Goal: Check status: Check status

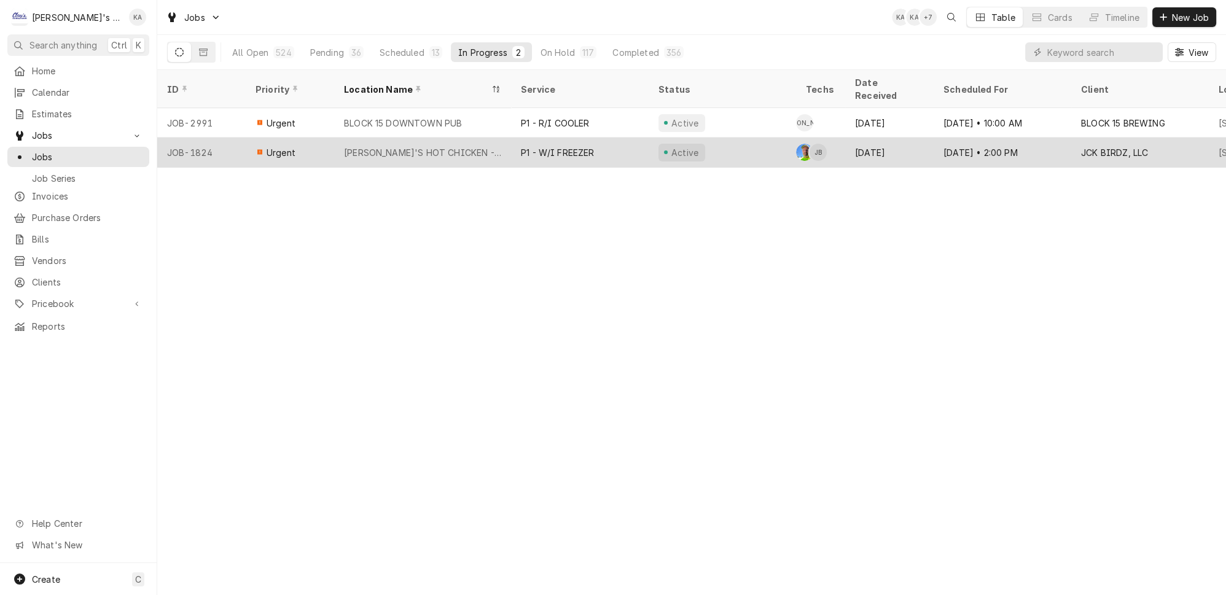
click at [724, 138] on div "Active" at bounding box center [722, 152] width 147 height 29
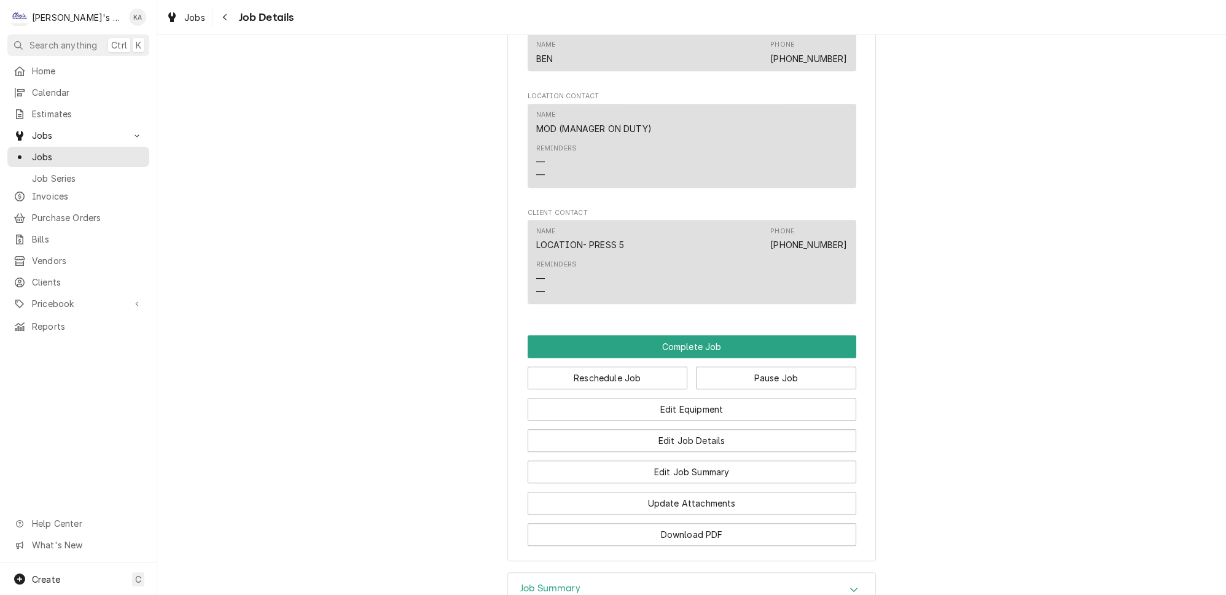
scroll to position [1096, 0]
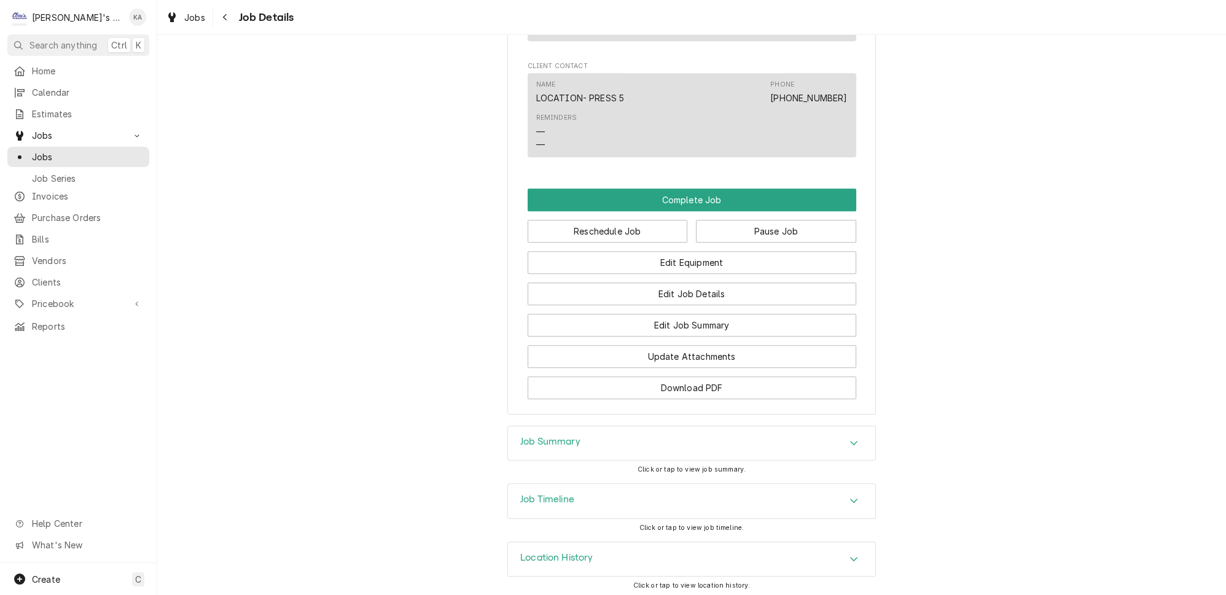
click at [650, 490] on div "Job Timeline" at bounding box center [691, 501] width 367 height 34
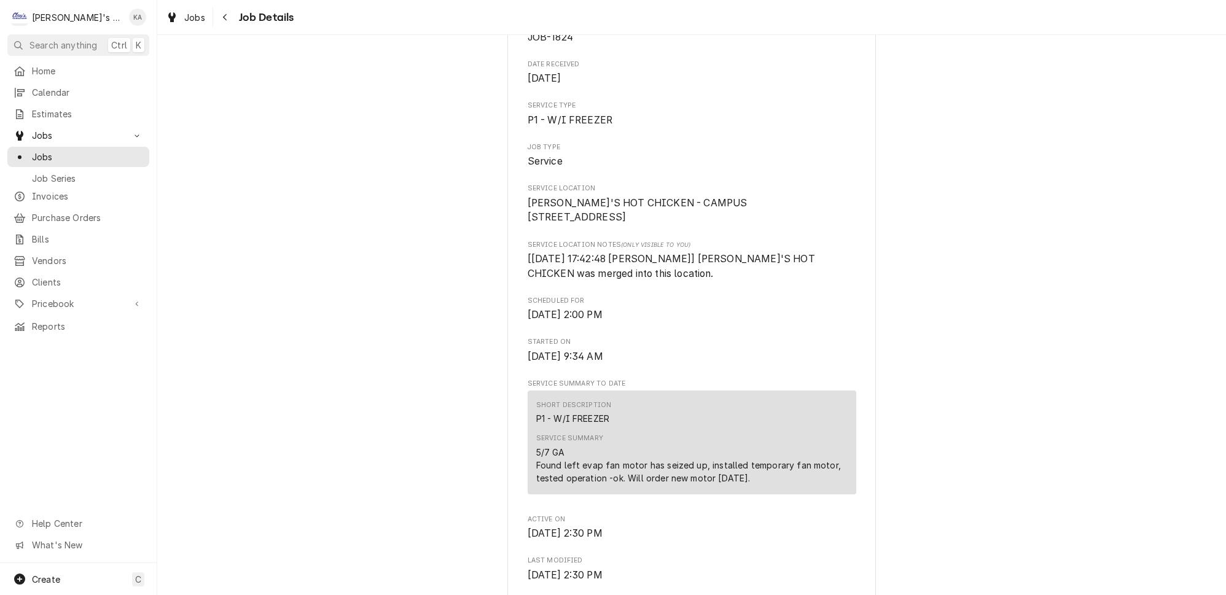
scroll to position [0, 0]
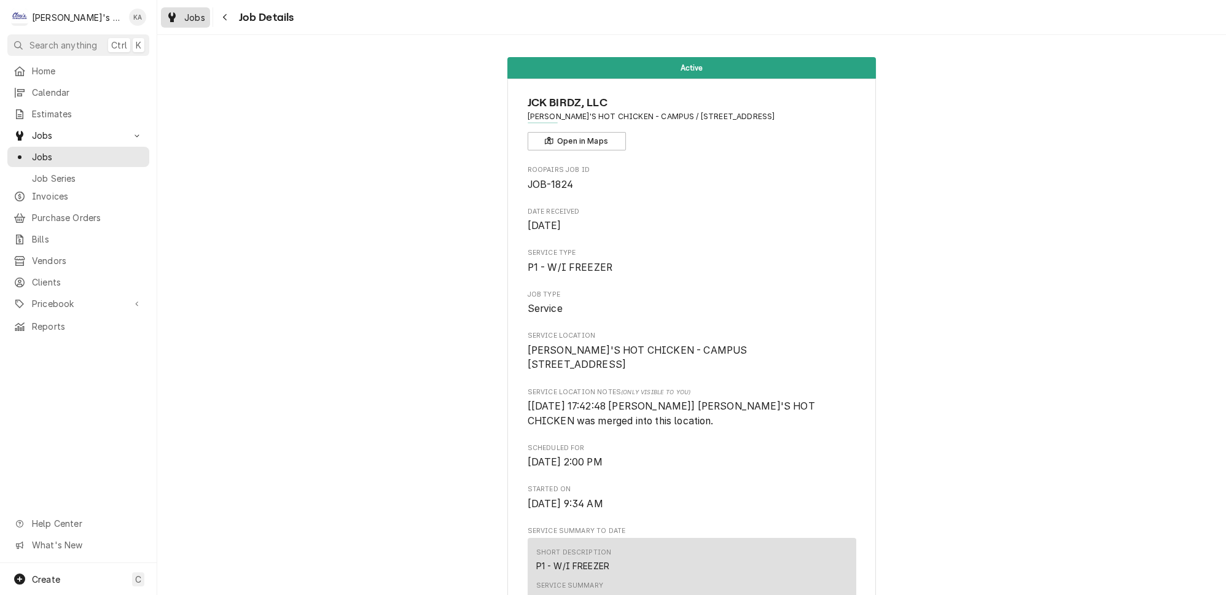
click at [191, 15] on span "Jobs" at bounding box center [194, 17] width 21 height 13
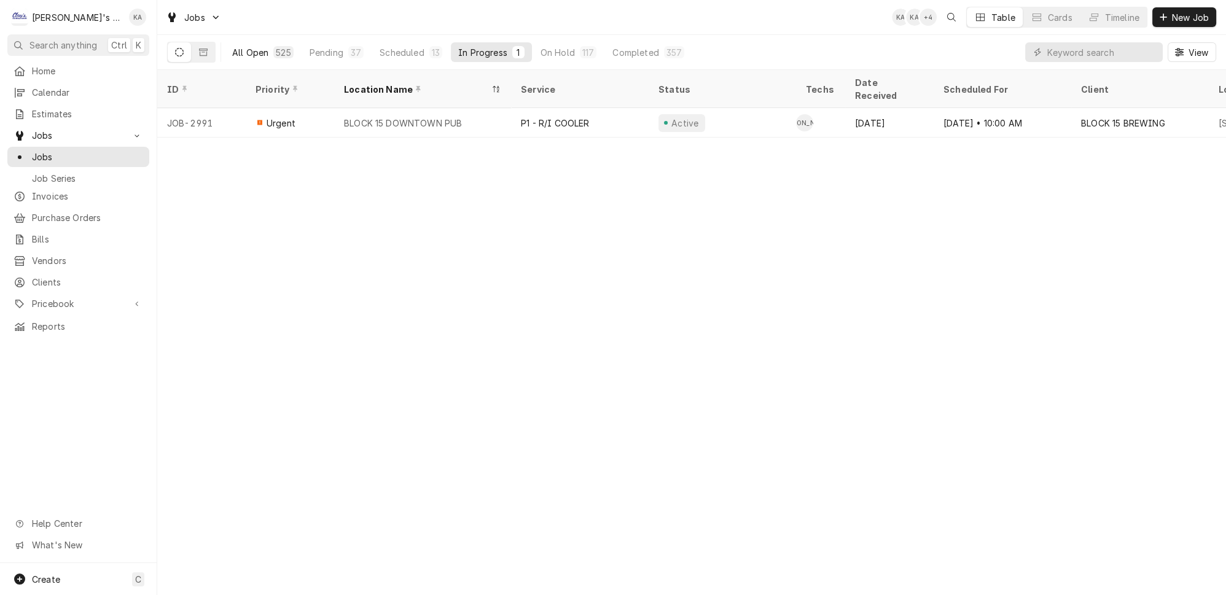
click at [247, 47] on div "All Open" at bounding box center [250, 52] width 36 height 13
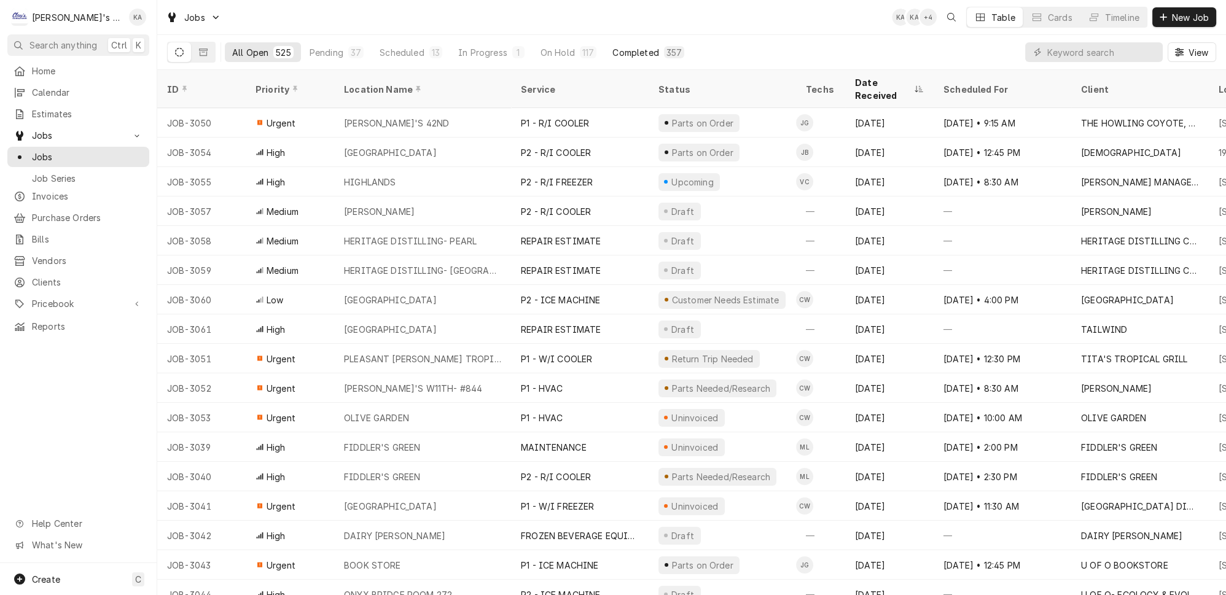
click at [613, 47] on div "Completed" at bounding box center [636, 52] width 46 height 13
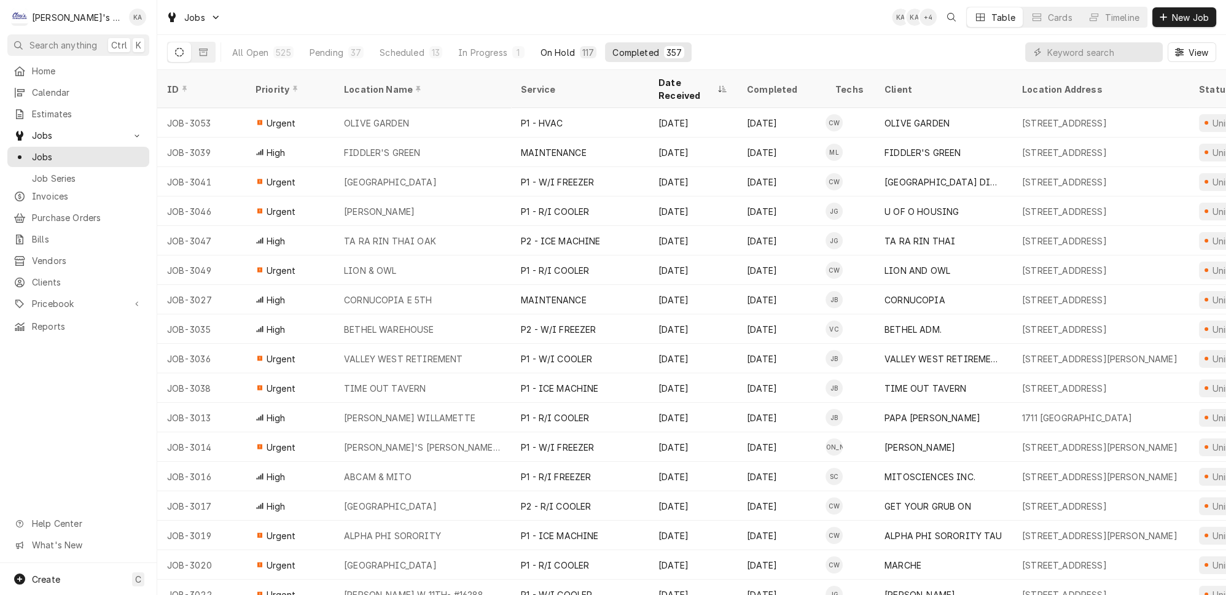
click at [541, 46] on div "On Hold" at bounding box center [558, 52] width 34 height 13
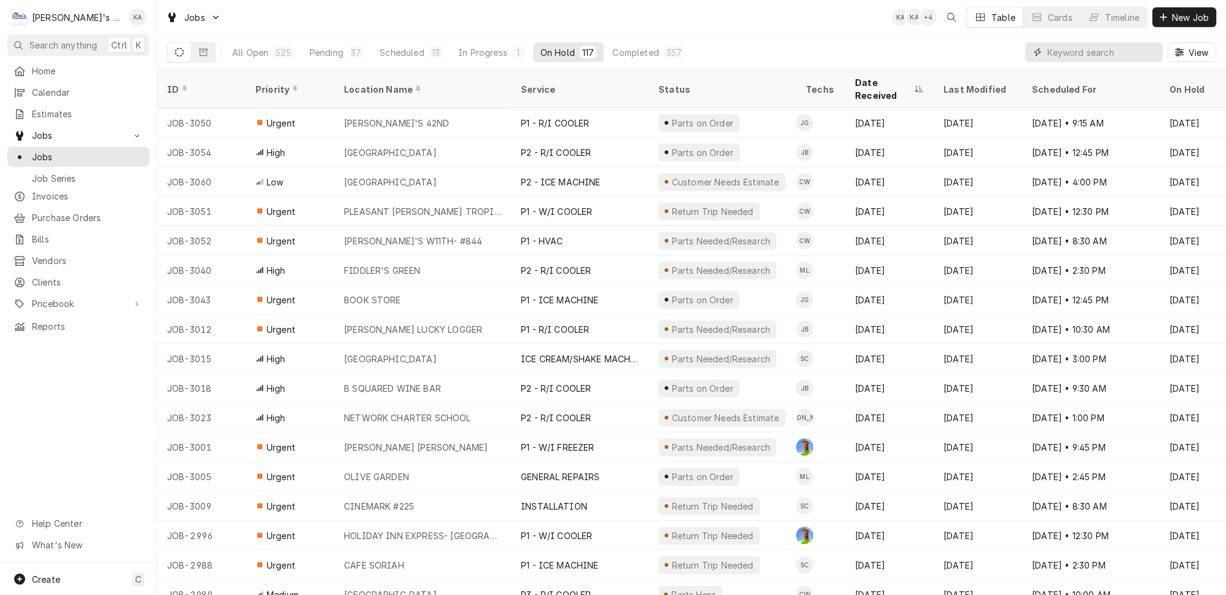
click at [1123, 51] on input "Dynamic Content Wrapper" at bounding box center [1102, 52] width 109 height 20
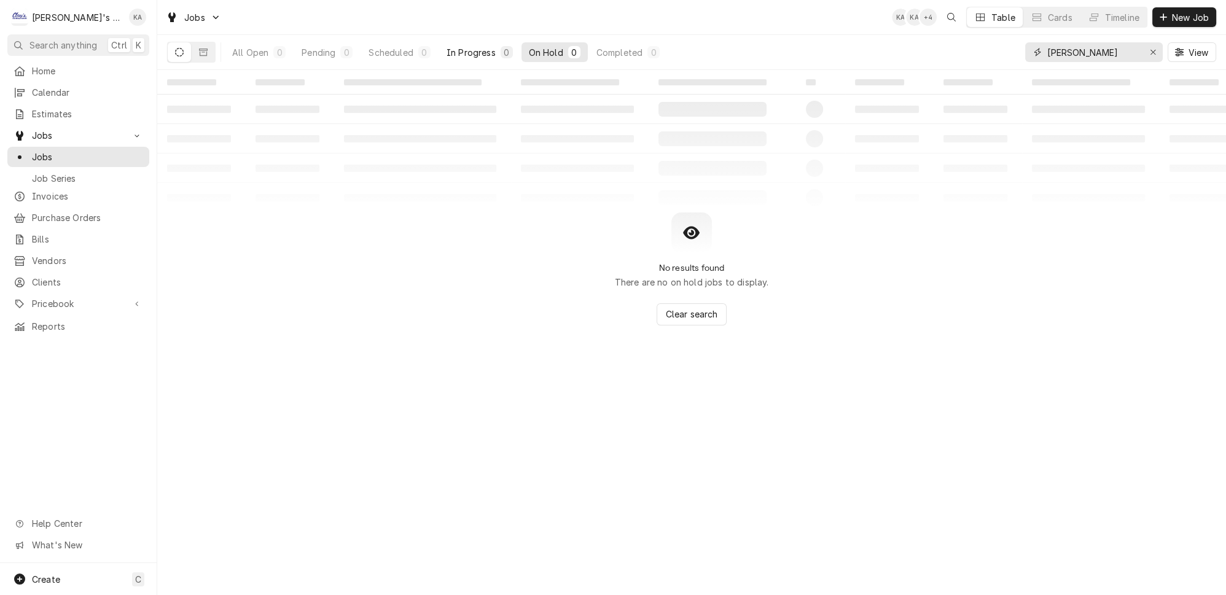
type input "DAVES"
click at [447, 46] on div "In Progress" at bounding box center [471, 52] width 49 height 13
click at [1157, 49] on icon "Erase input" at bounding box center [1153, 52] width 7 height 9
type input "JOEY"
click at [532, 46] on div "On Hold" at bounding box center [549, 52] width 34 height 13
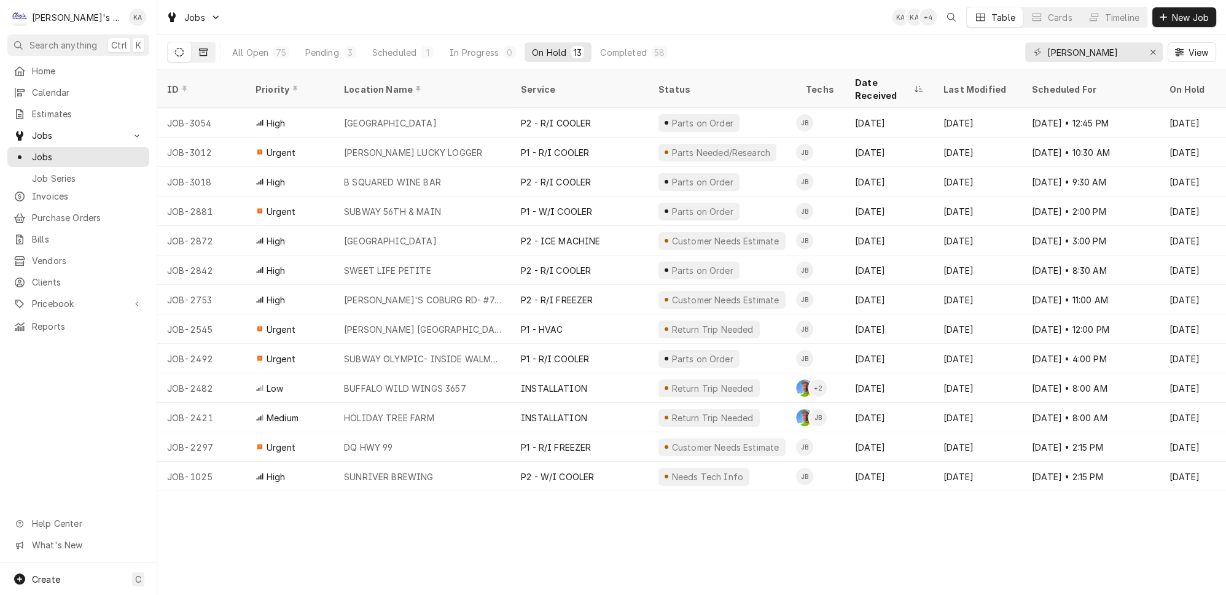
click at [199, 51] on icon "Dynamic Content Wrapper" at bounding box center [203, 52] width 9 height 9
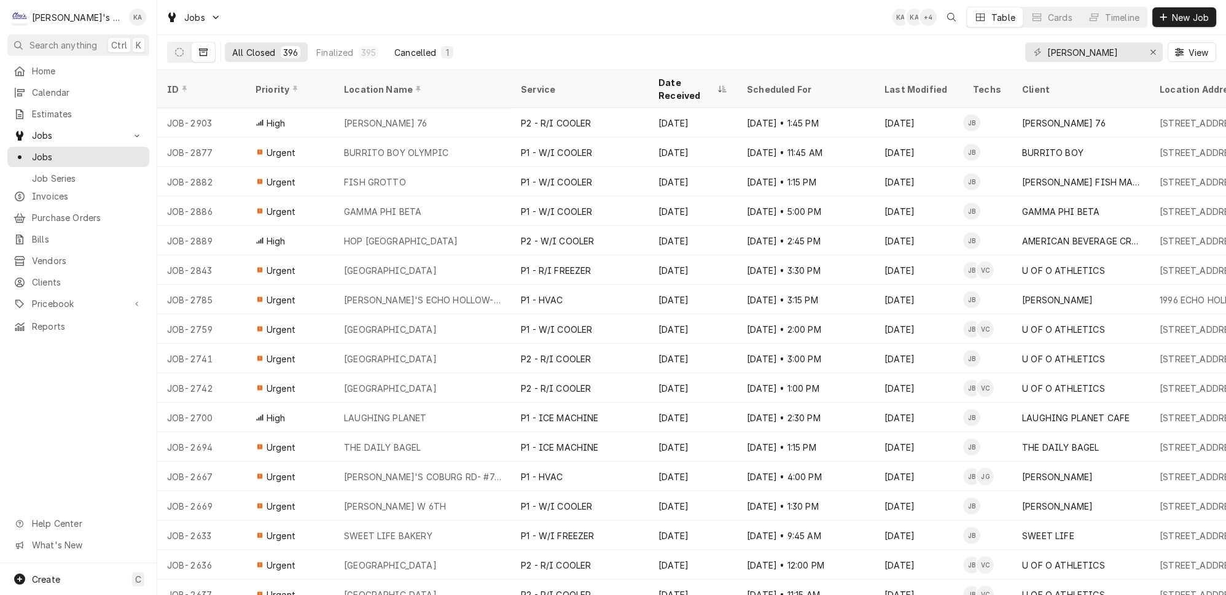
click at [394, 46] on div "Cancelled" at bounding box center [415, 52] width 42 height 13
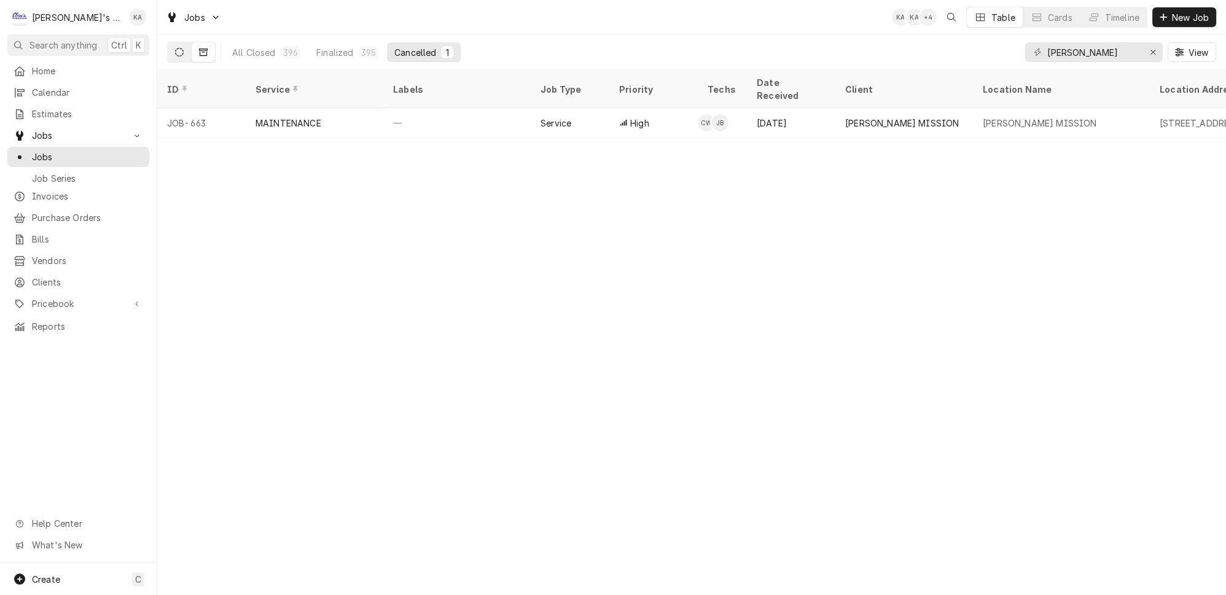
click at [175, 51] on icon "Dynamic Content Wrapper" at bounding box center [179, 52] width 9 height 9
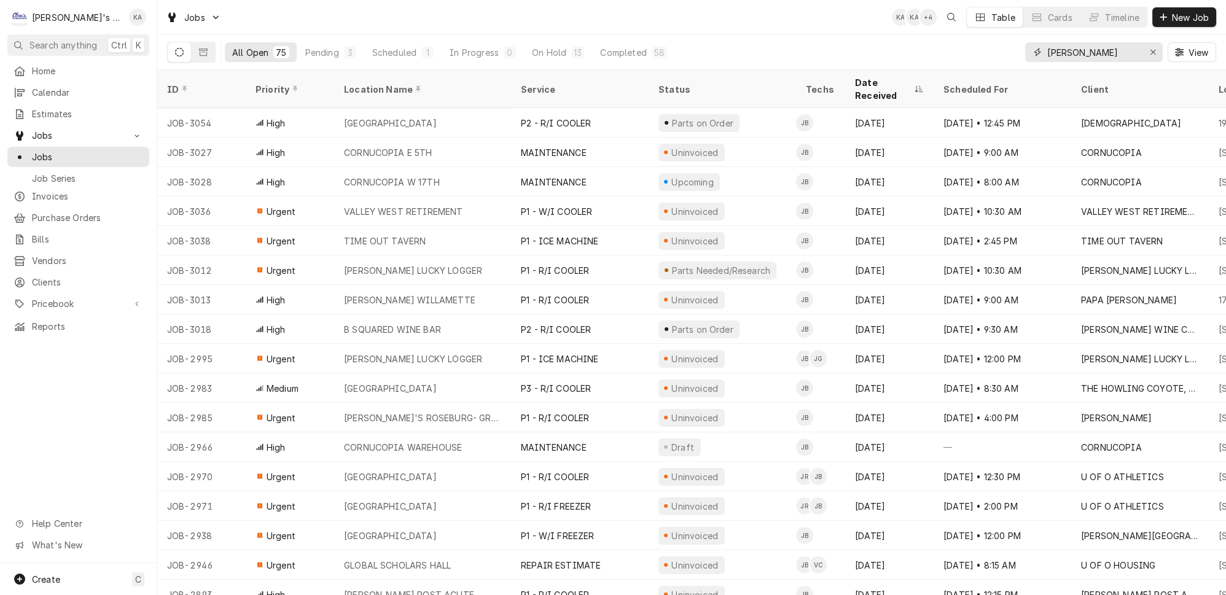
drag, startPoint x: 1157, startPoint y: 52, endPoint x: 1131, endPoint y: 53, distance: 26.4
click at [1157, 52] on icon "Erase input" at bounding box center [1153, 52] width 7 height 9
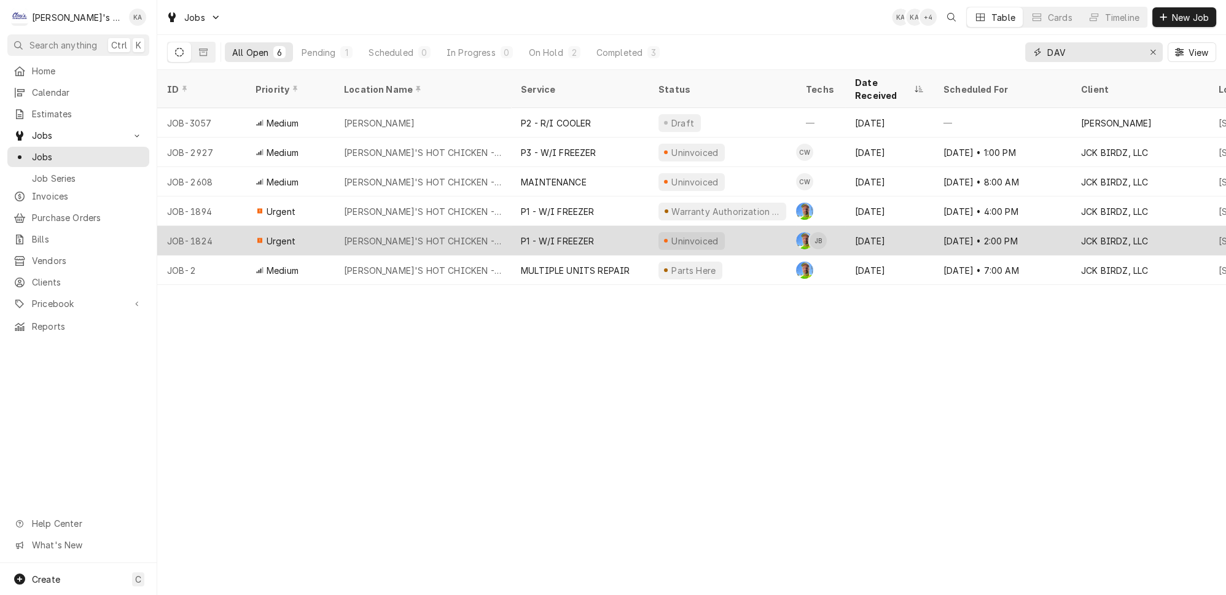
type input "DAV"
click at [587, 226] on div "P1 - W/I FREEZER" at bounding box center [580, 240] width 138 height 29
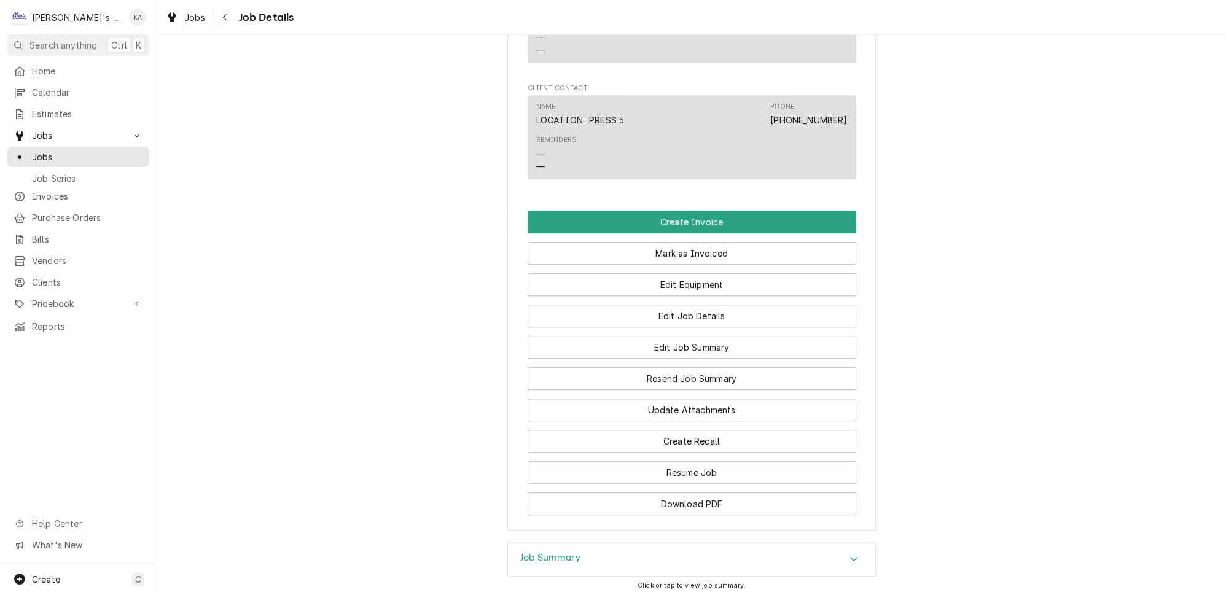
scroll to position [1049, 0]
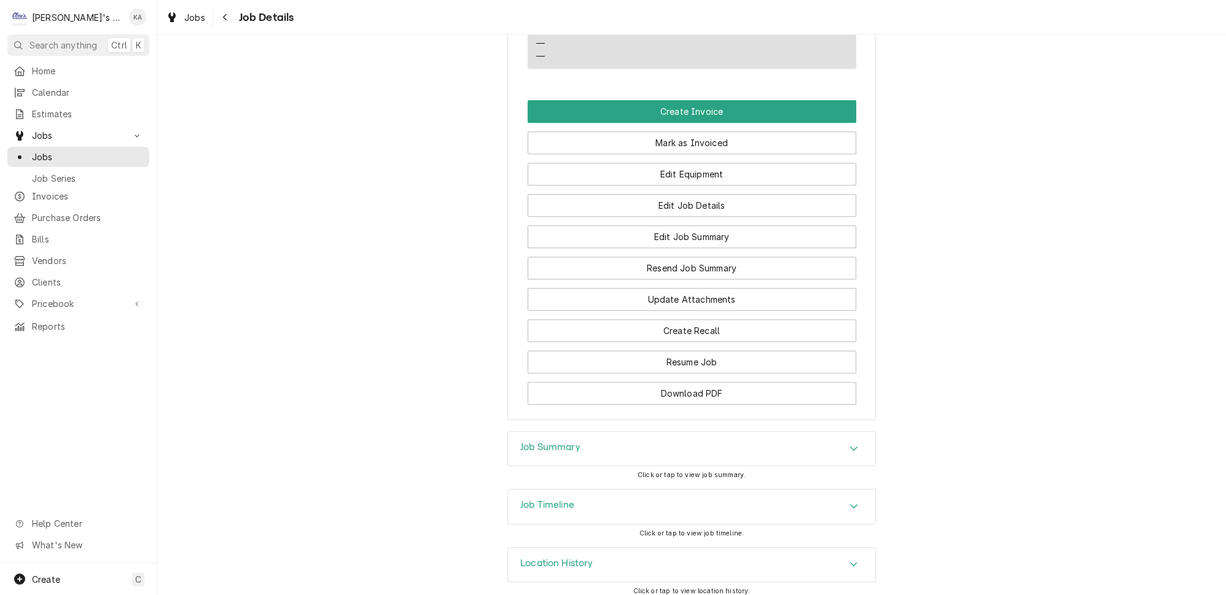
click at [641, 490] on div "Job Timeline" at bounding box center [691, 507] width 367 height 34
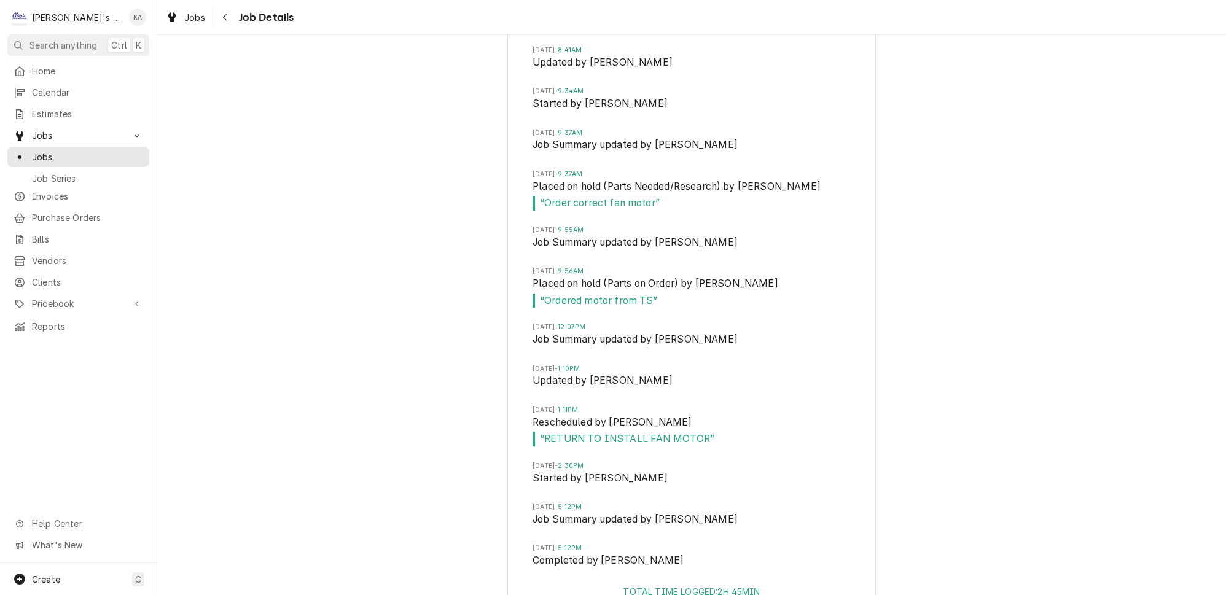
scroll to position [1607, 0]
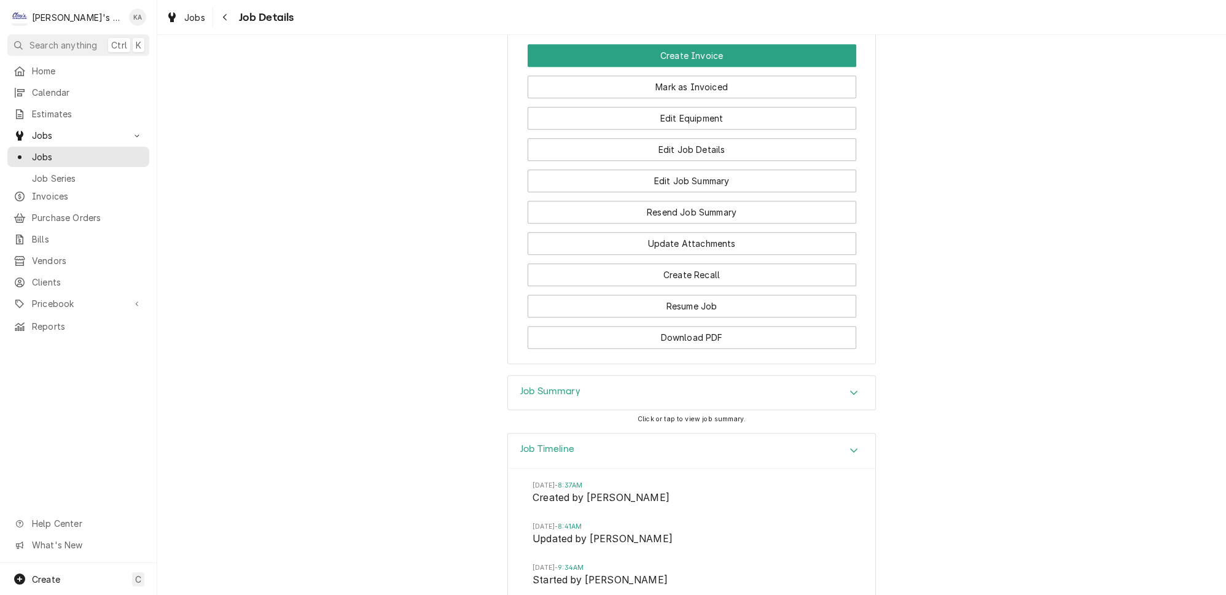
click at [660, 435] on div "Job Timeline" at bounding box center [691, 451] width 367 height 35
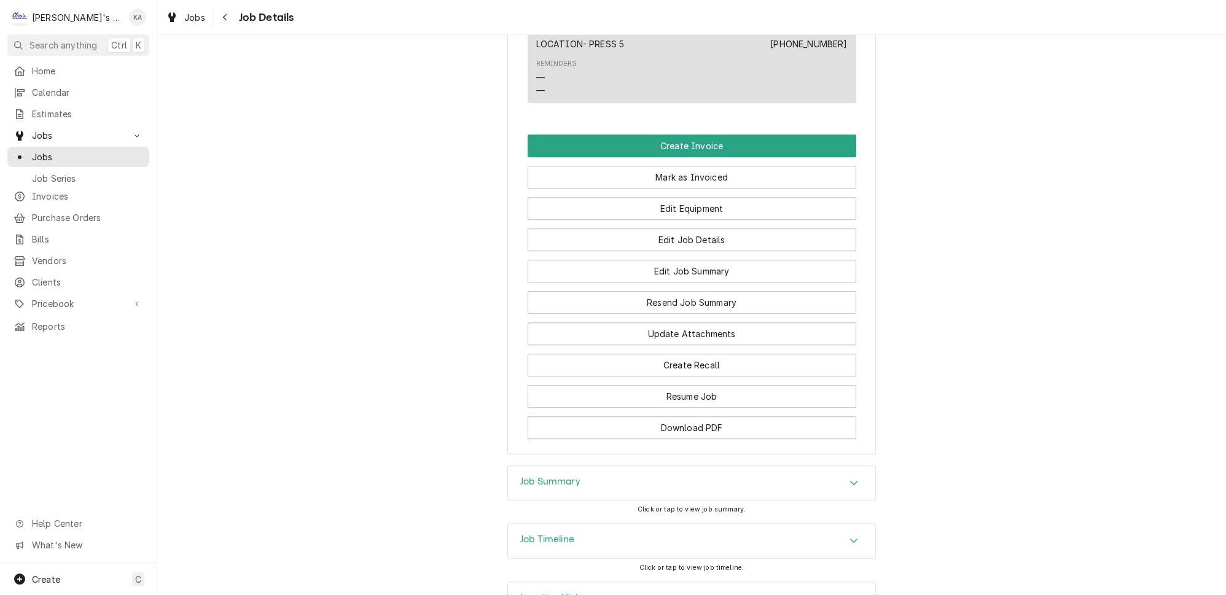
scroll to position [993, 0]
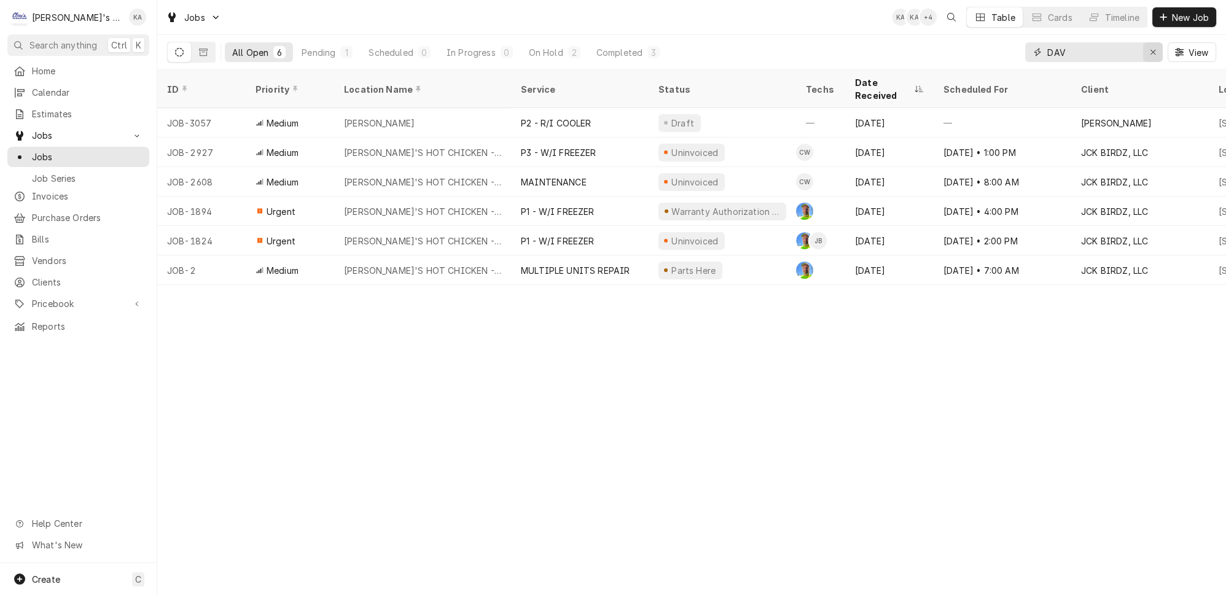
click at [1163, 46] on button "Erase input" at bounding box center [1153, 52] width 20 height 20
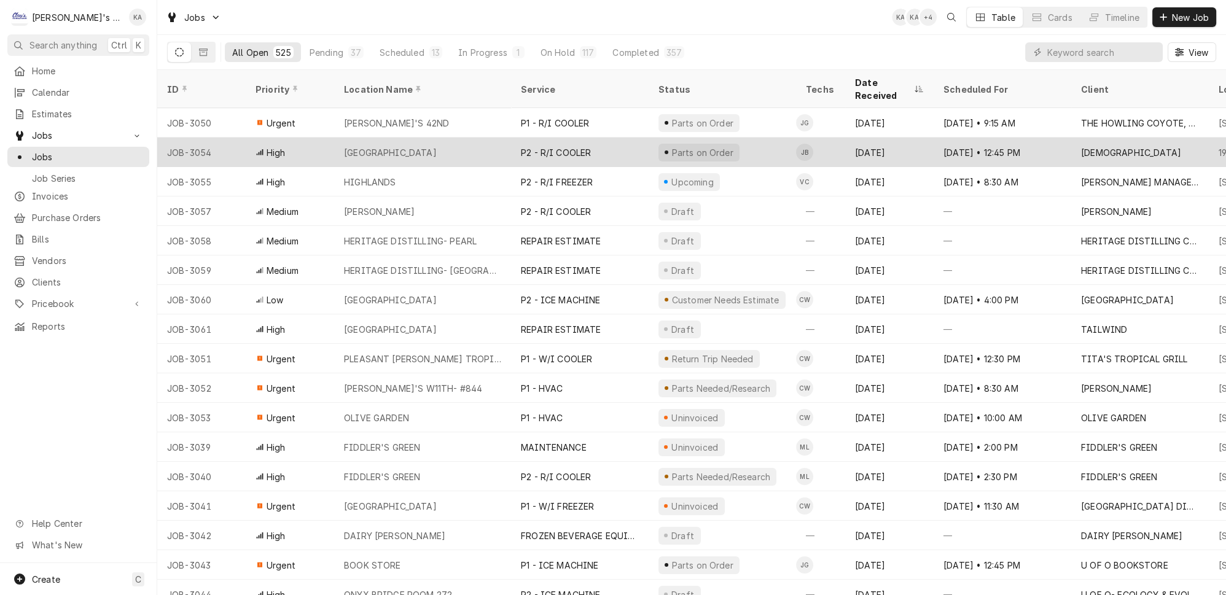
click at [420, 138] on div "TRINITY HOUSE" at bounding box center [422, 152] width 177 height 29
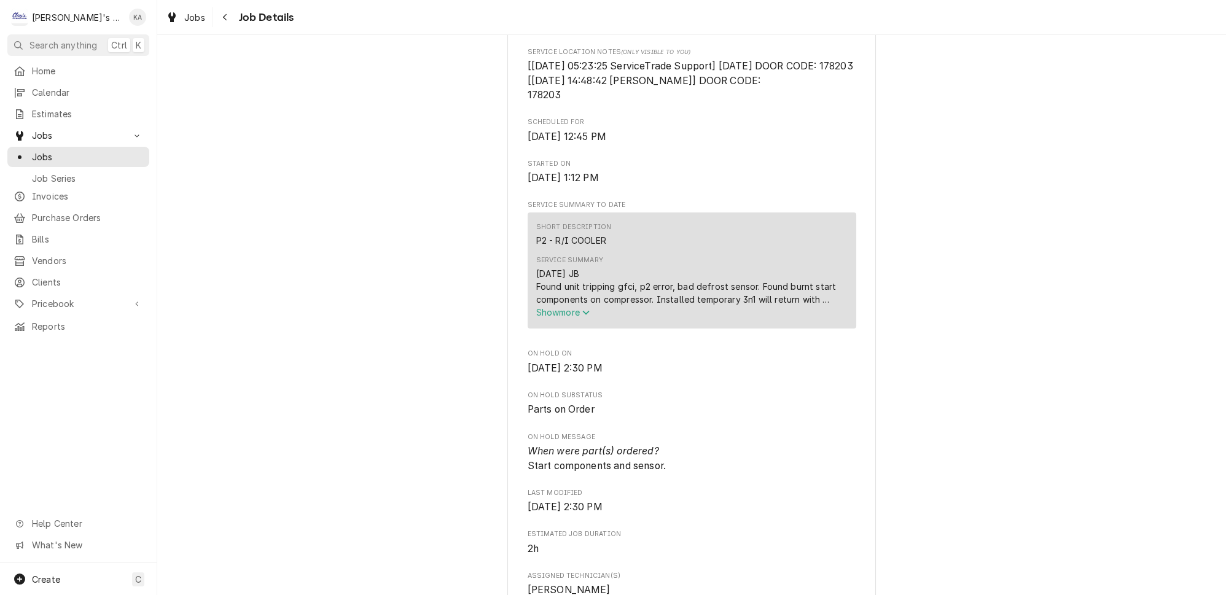
scroll to position [391, 0]
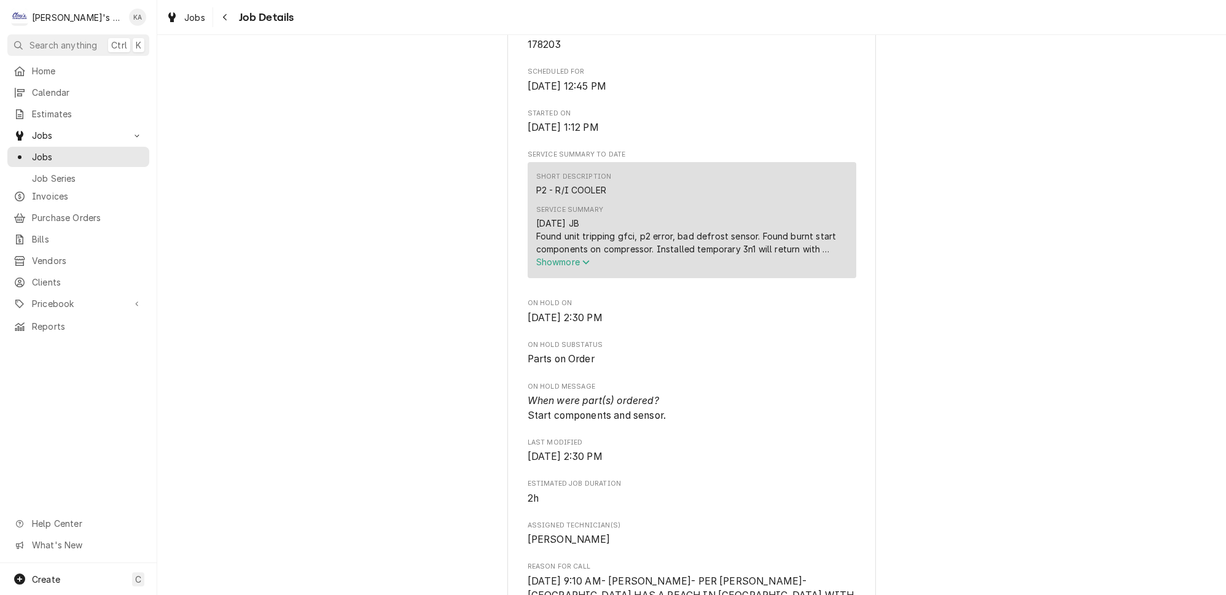
click at [567, 267] on span "Show more" at bounding box center [563, 262] width 54 height 10
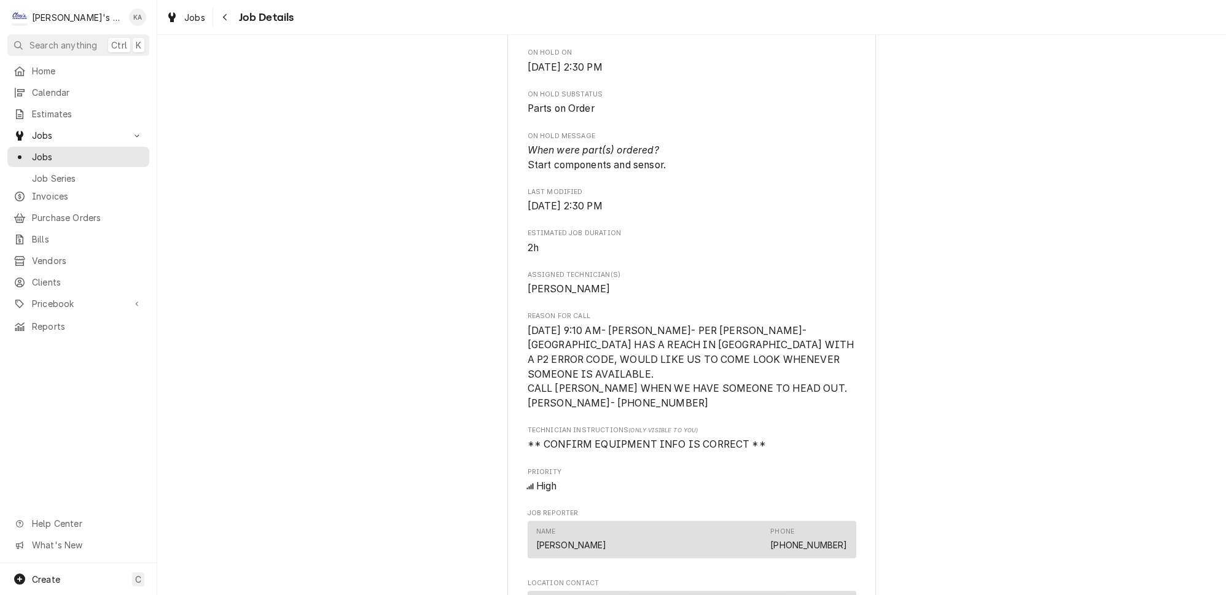
scroll to position [670, 0]
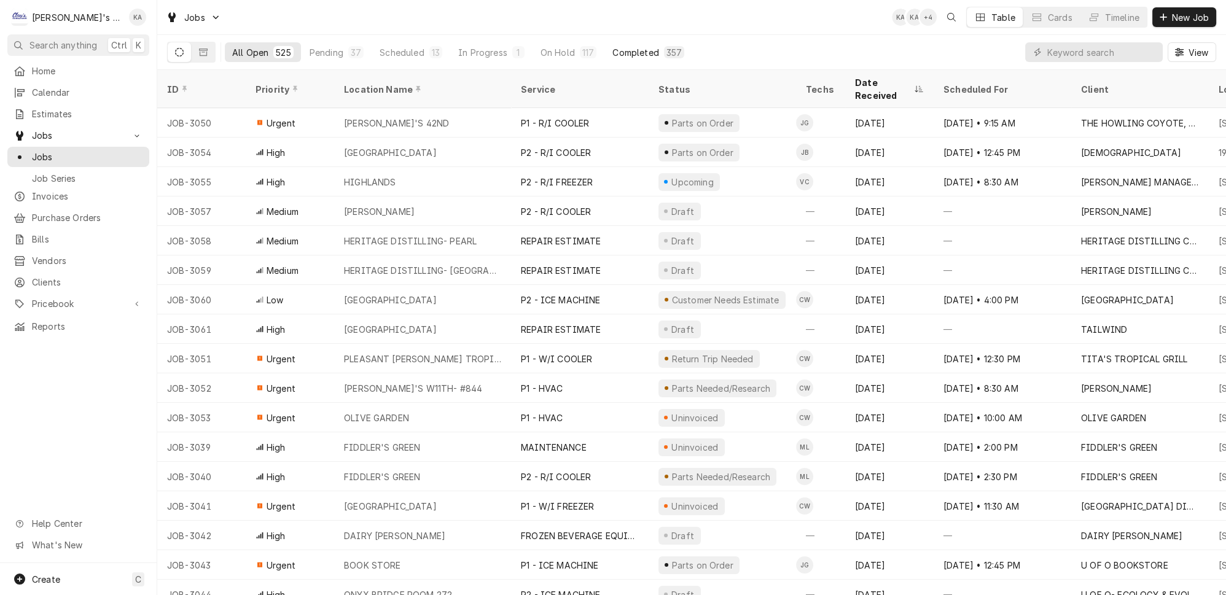
click at [613, 50] on div "Completed" at bounding box center [636, 52] width 46 height 13
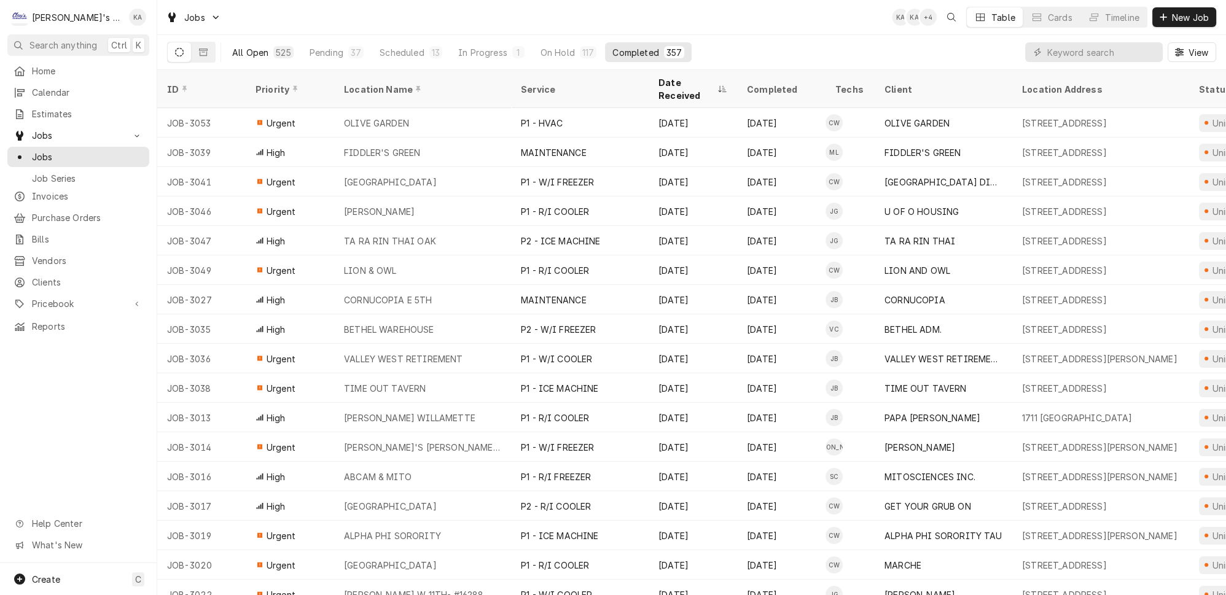
click at [249, 56] on button "All Open 525" at bounding box center [263, 52] width 76 height 20
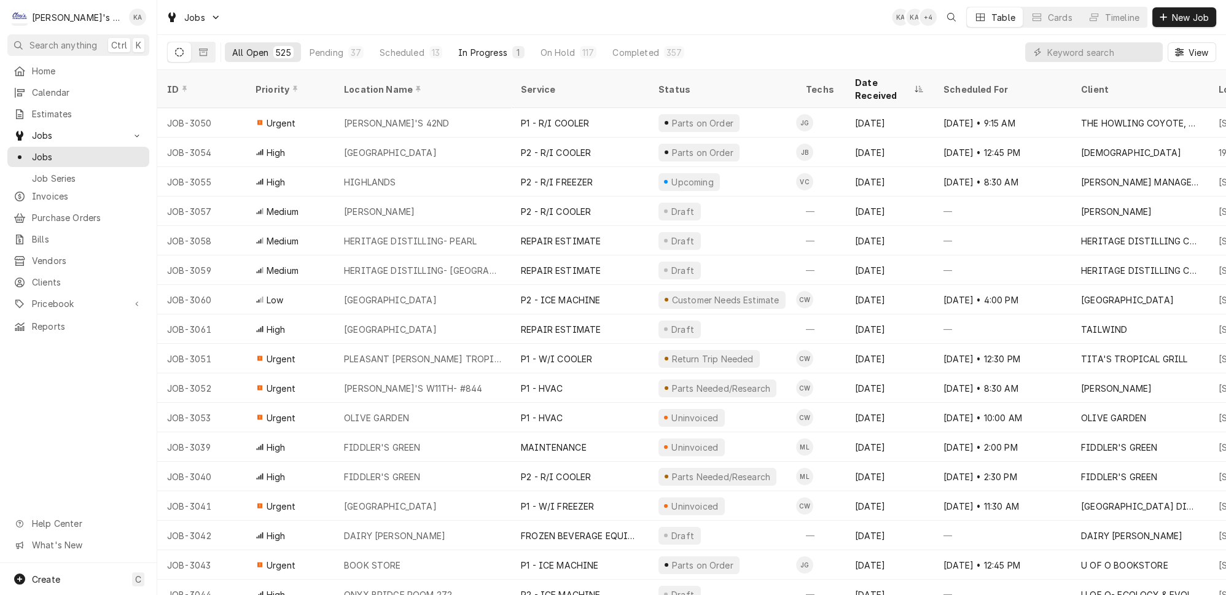
click at [452, 42] on button "In Progress 1" at bounding box center [491, 52] width 81 height 20
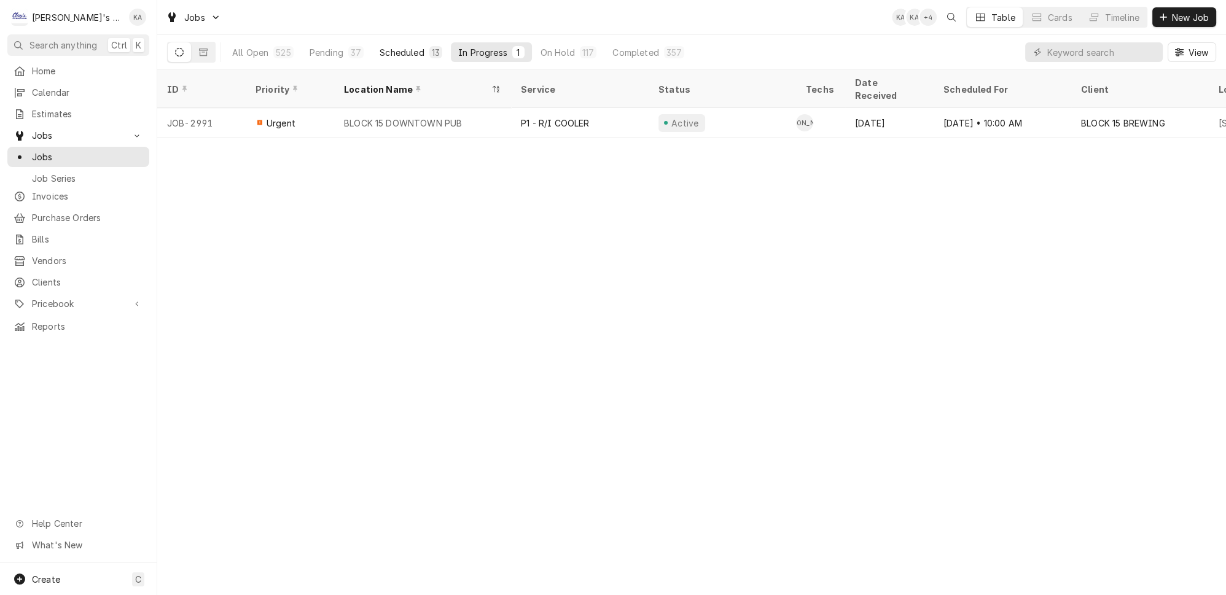
click at [383, 54] on div "Scheduled" at bounding box center [402, 52] width 44 height 13
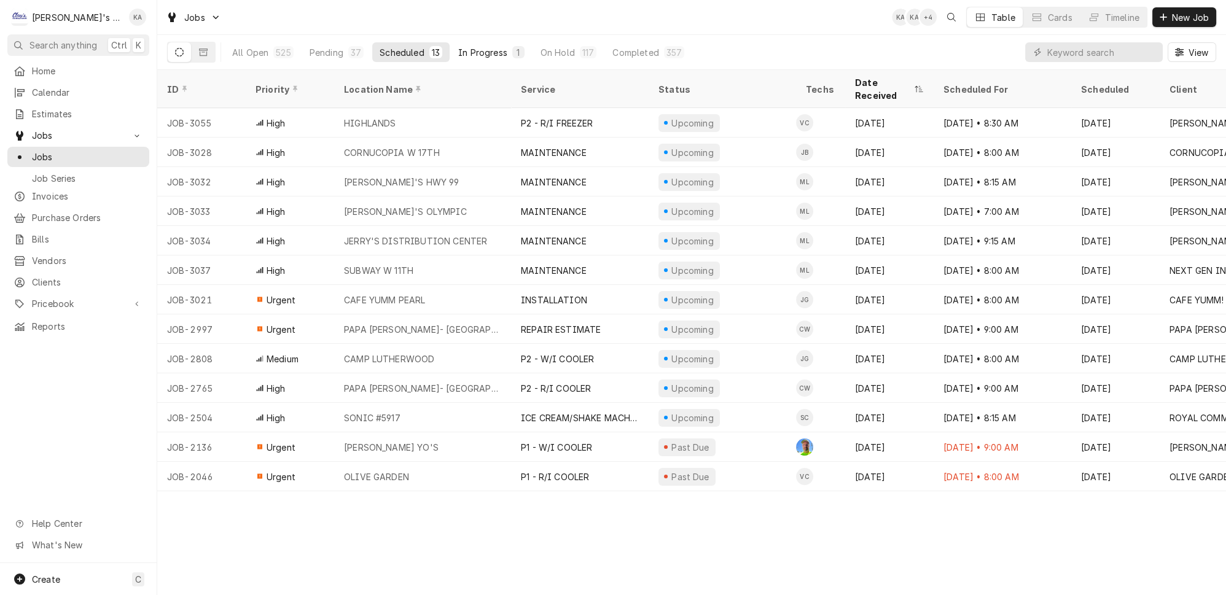
click at [451, 42] on button "In Progress 1" at bounding box center [491, 52] width 81 height 20
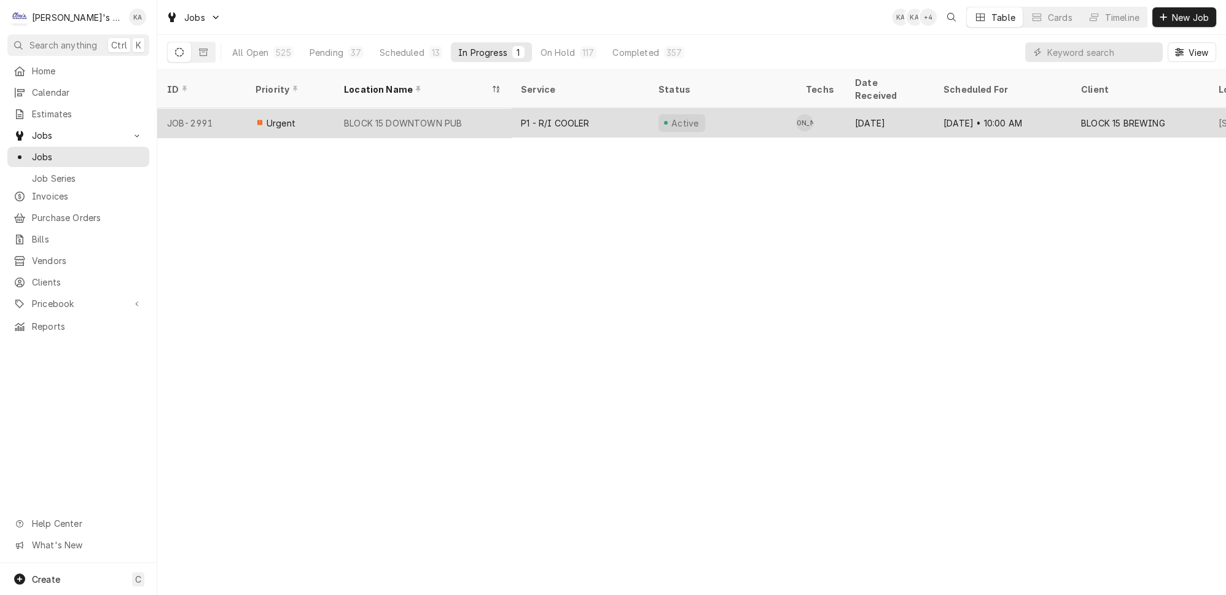
click at [447, 108] on div "BLOCK 15 DOWNTOWN PUB" at bounding box center [422, 122] width 177 height 29
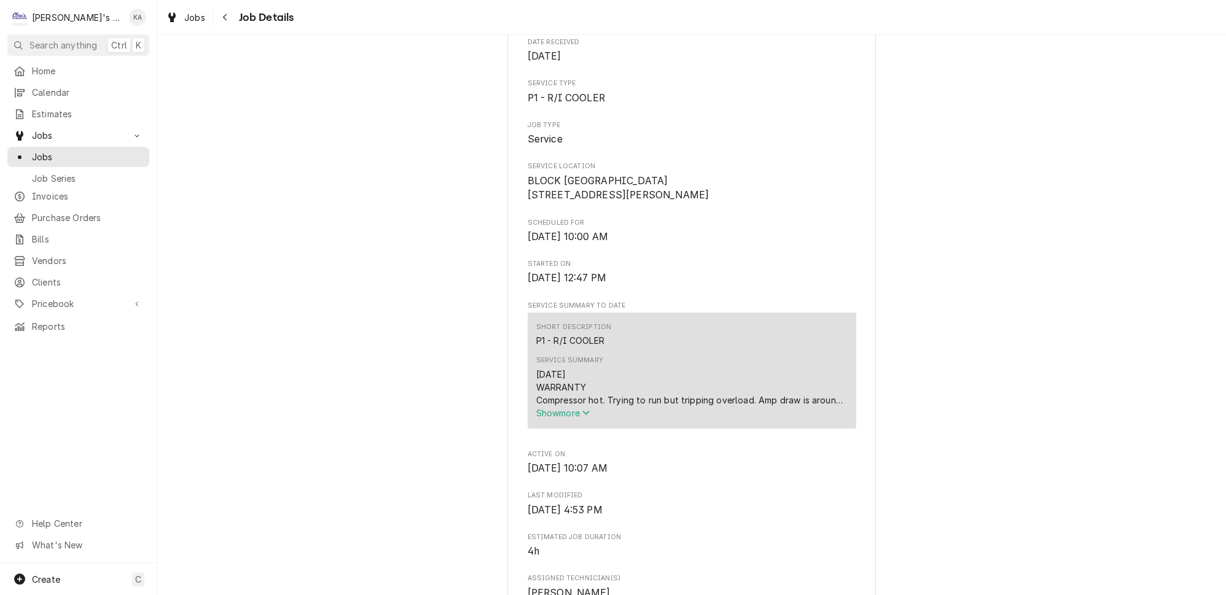
scroll to position [279, 0]
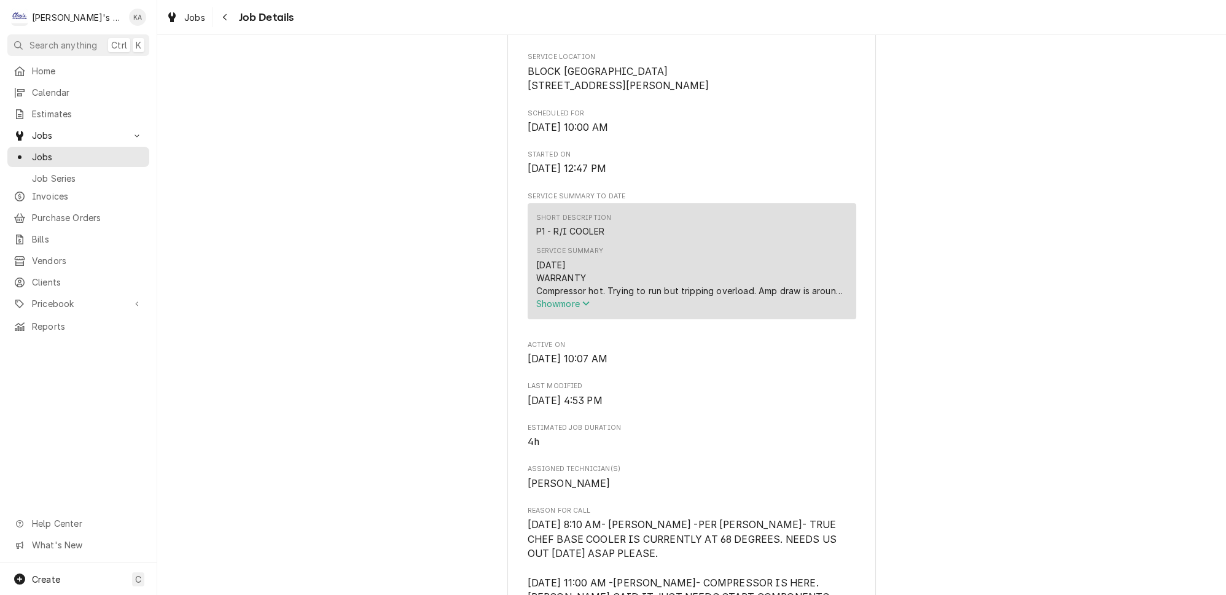
click at [576, 309] on span "Show more" at bounding box center [563, 304] width 54 height 10
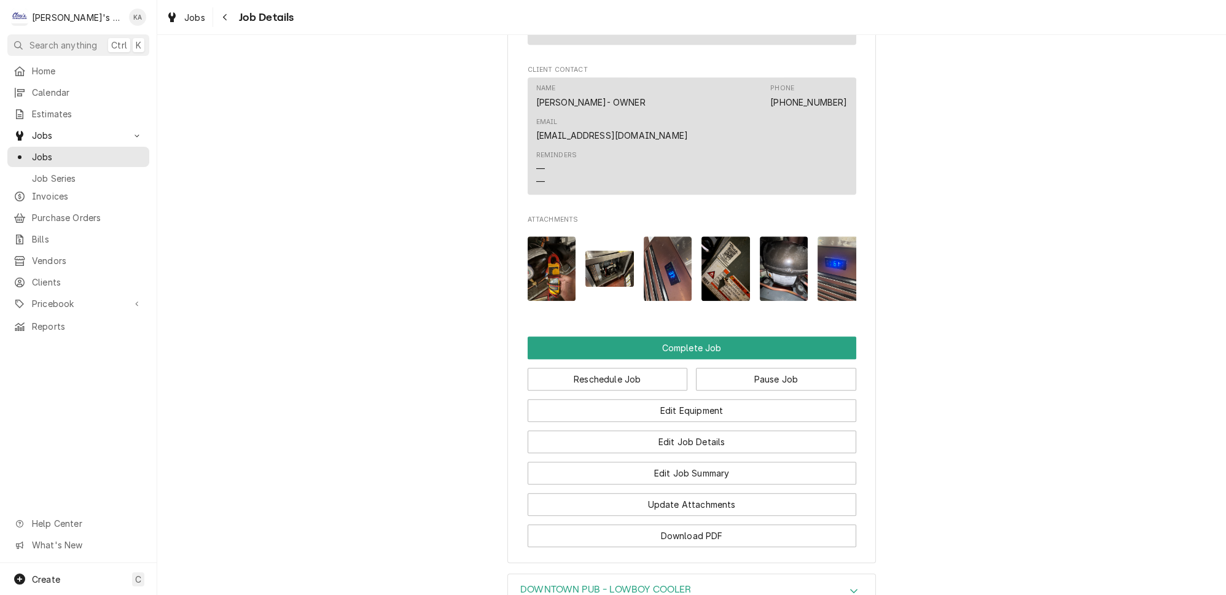
scroll to position [1644, 0]
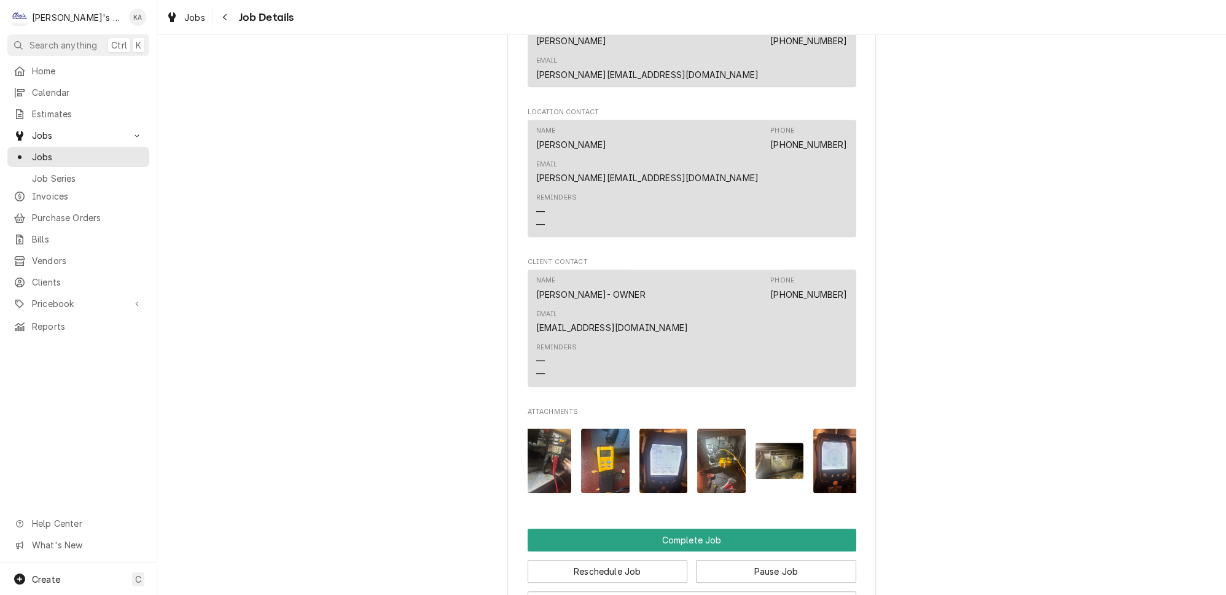
scroll to position [0, 507]
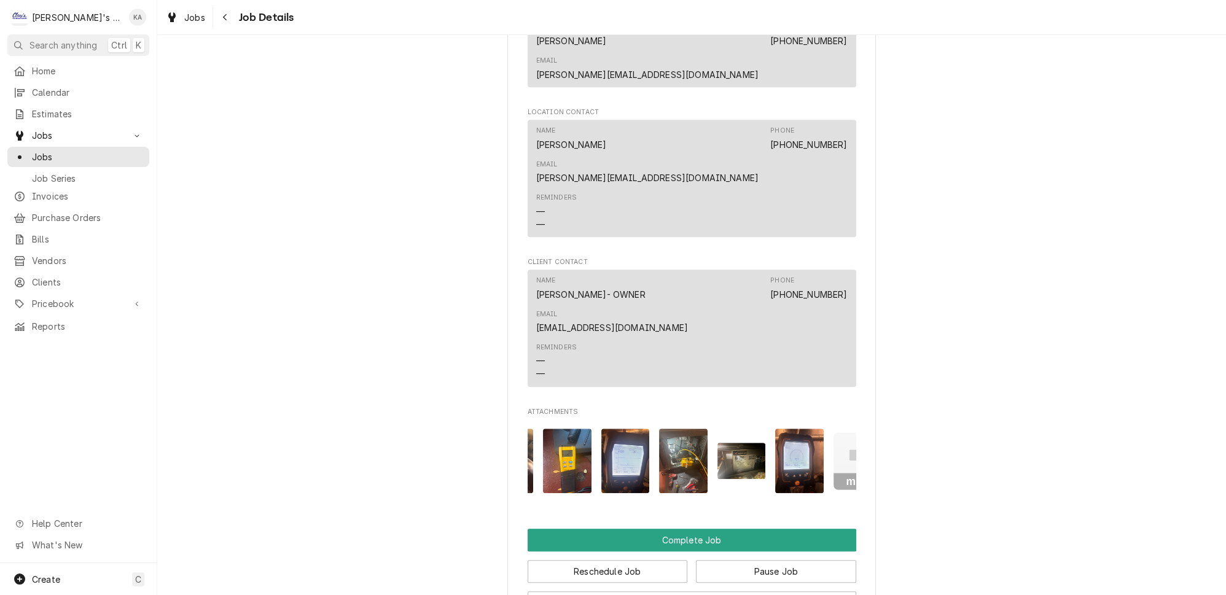
click at [602, 429] on img "Attachments" at bounding box center [626, 461] width 49 height 65
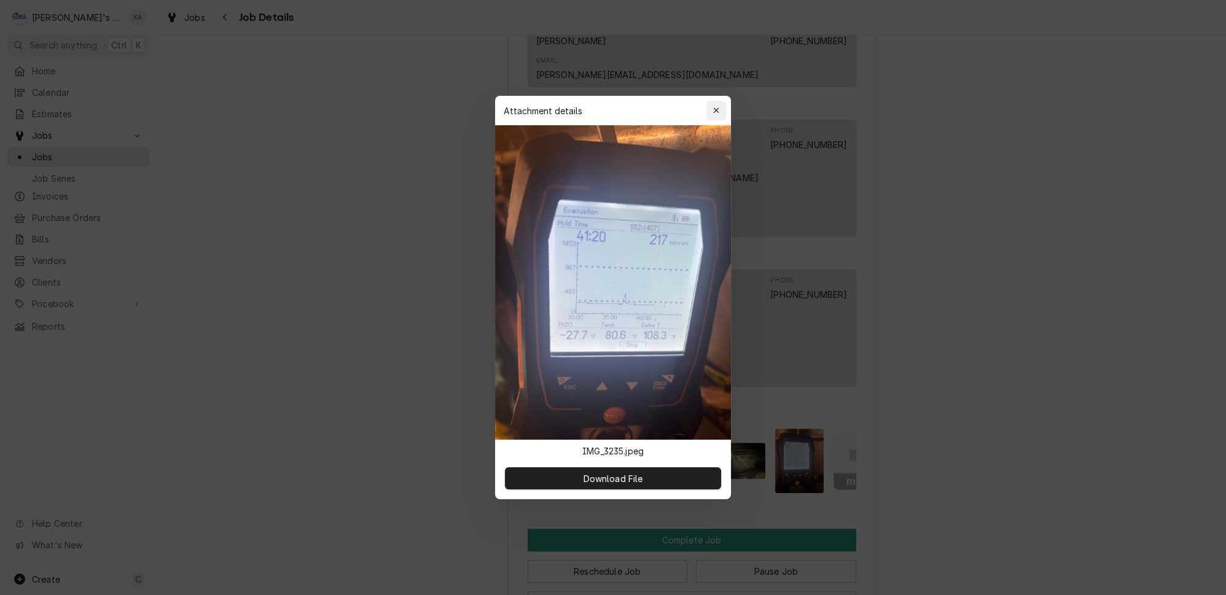
click at [713, 113] on icon "button" at bounding box center [716, 111] width 6 height 6
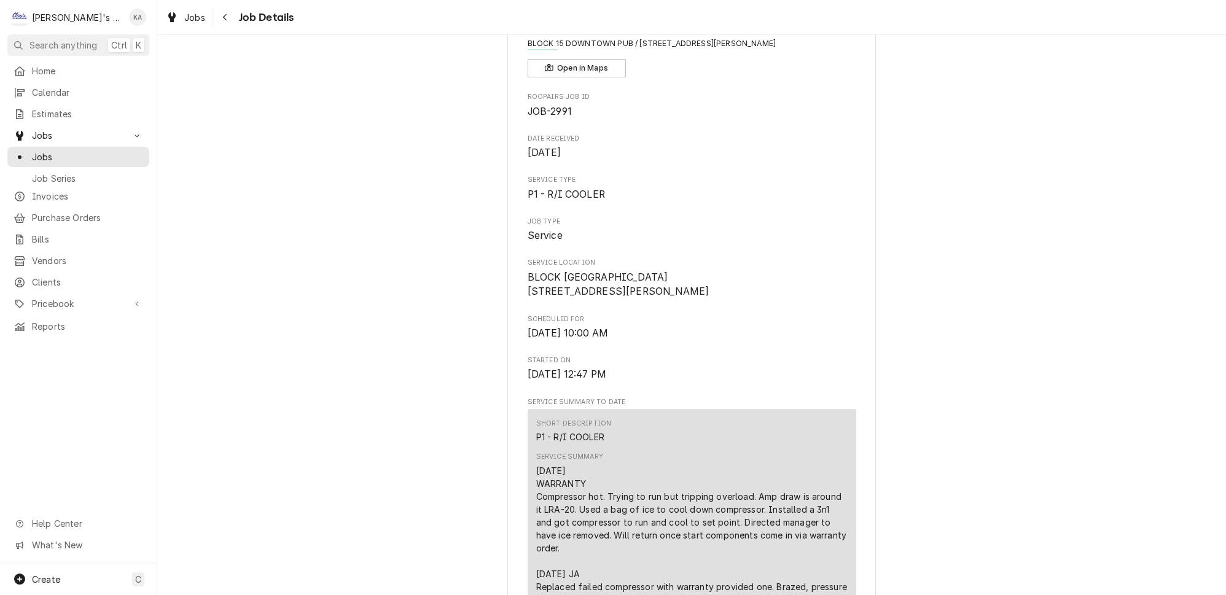
scroll to position [0, 0]
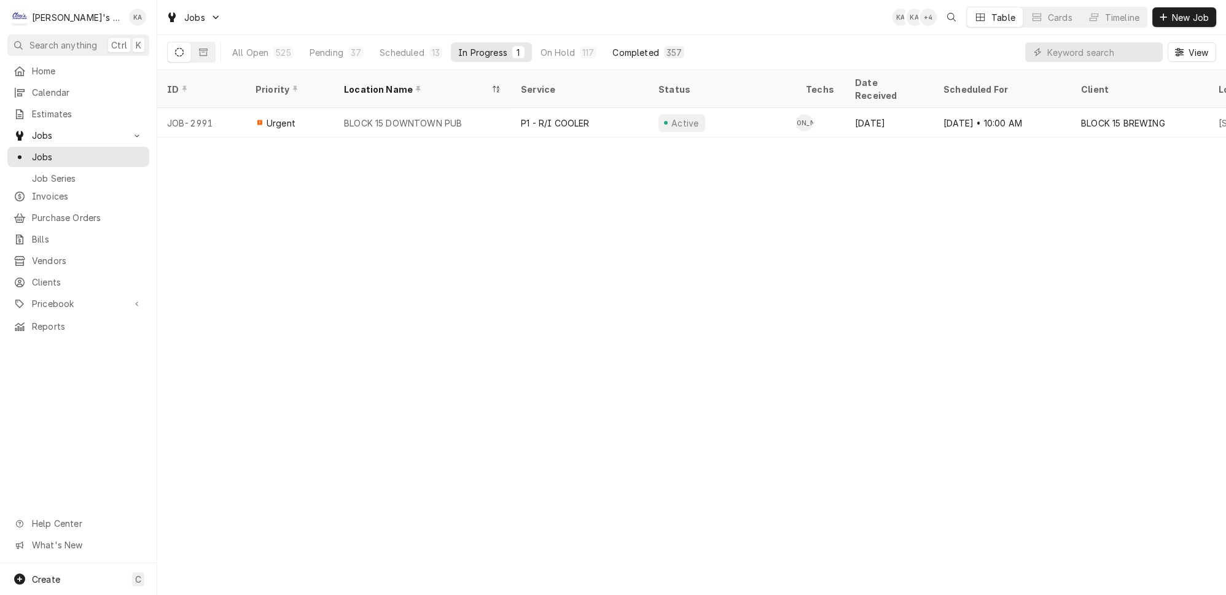
click at [613, 46] on div "Completed" at bounding box center [636, 52] width 46 height 13
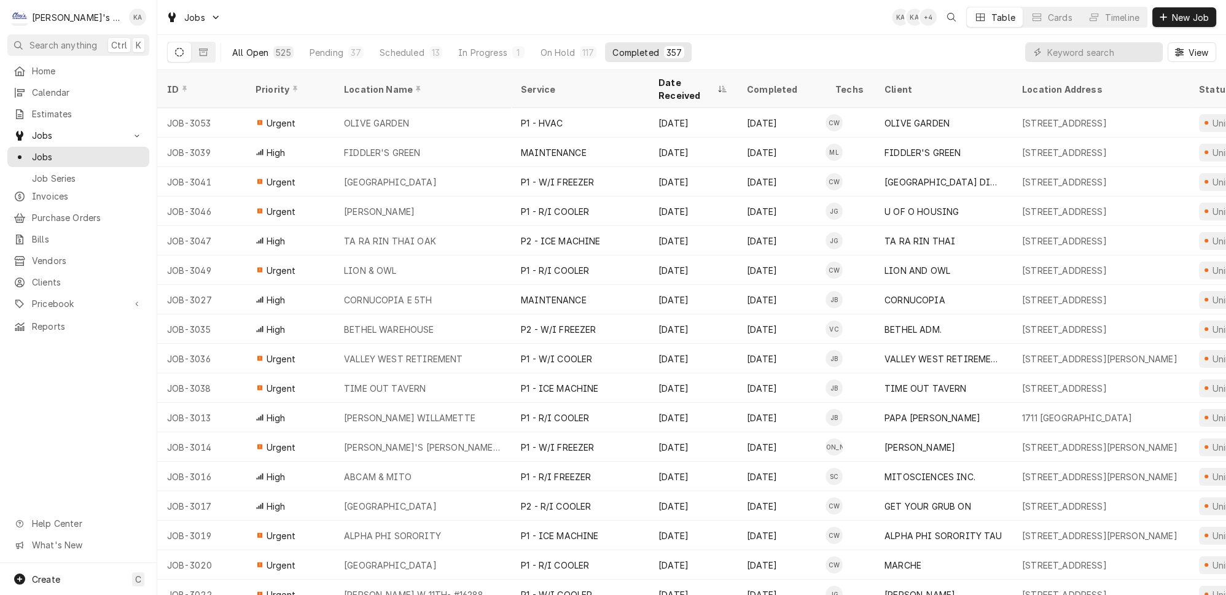
click at [236, 47] on div "All Open" at bounding box center [250, 52] width 36 height 13
